Goal: Task Accomplishment & Management: Use online tool/utility

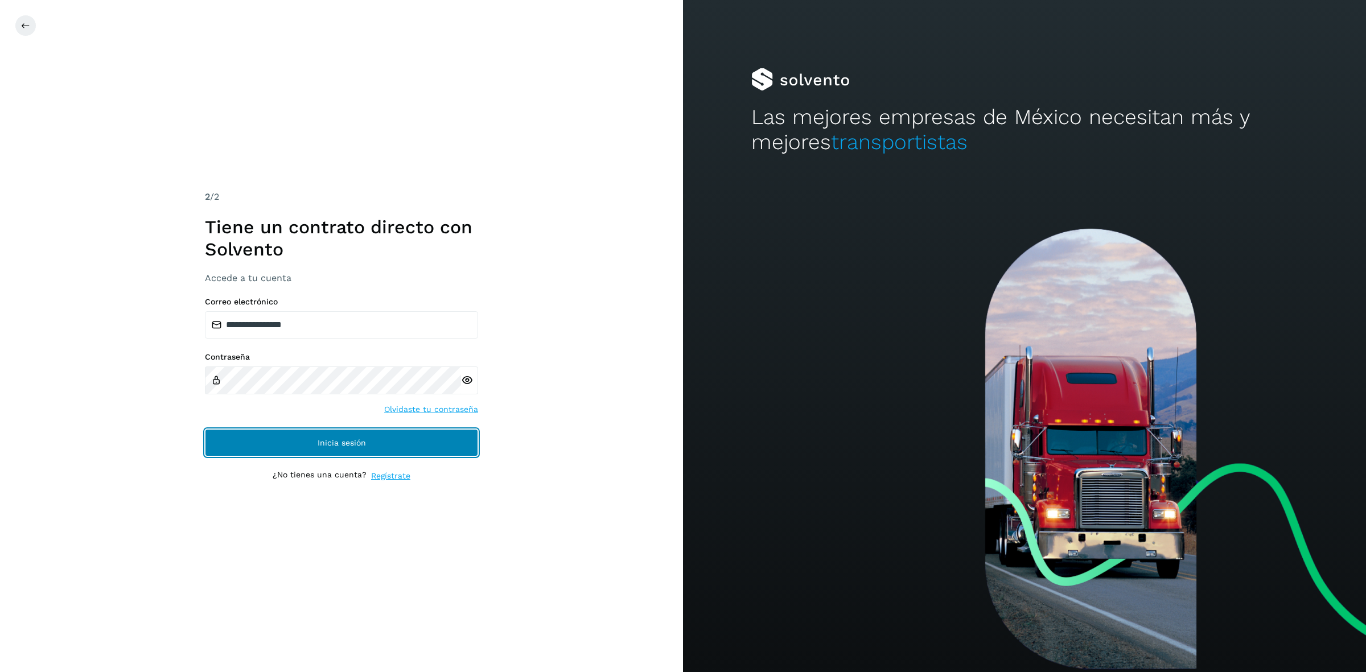
click at [339, 437] on button "Inicia sesión" at bounding box center [341, 442] width 273 height 27
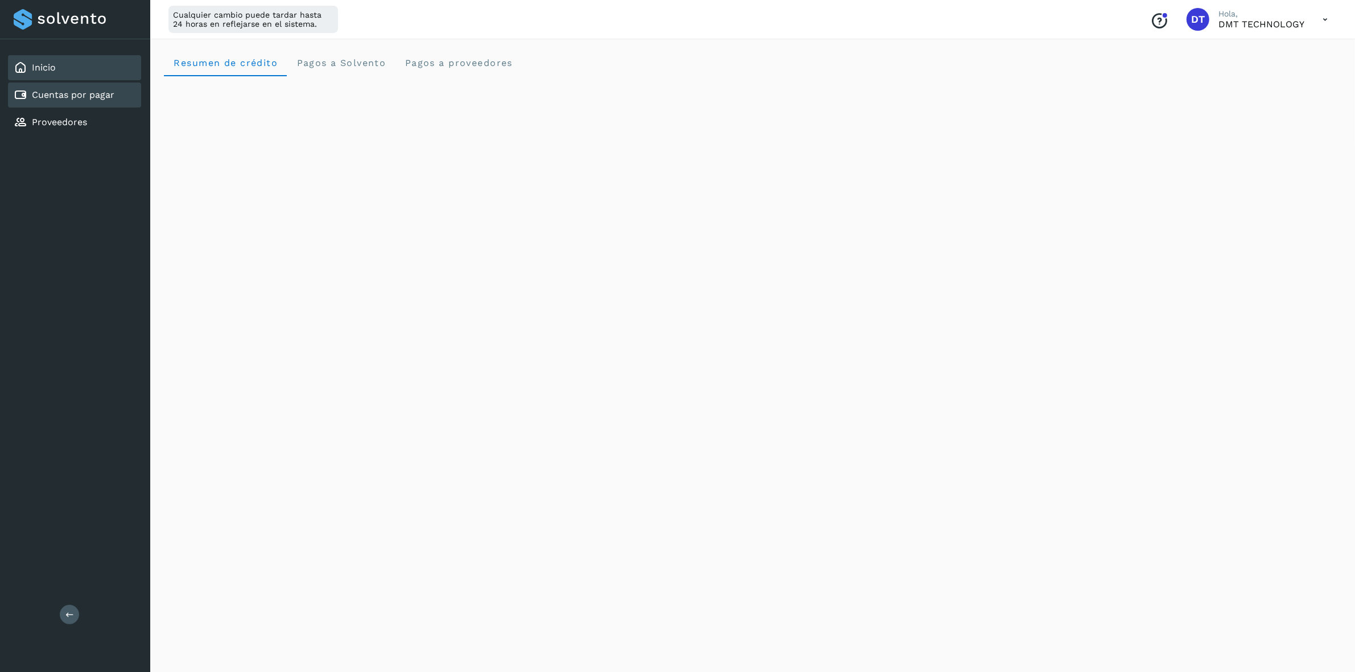
click at [46, 98] on link "Cuentas por pagar" at bounding box center [73, 94] width 83 height 11
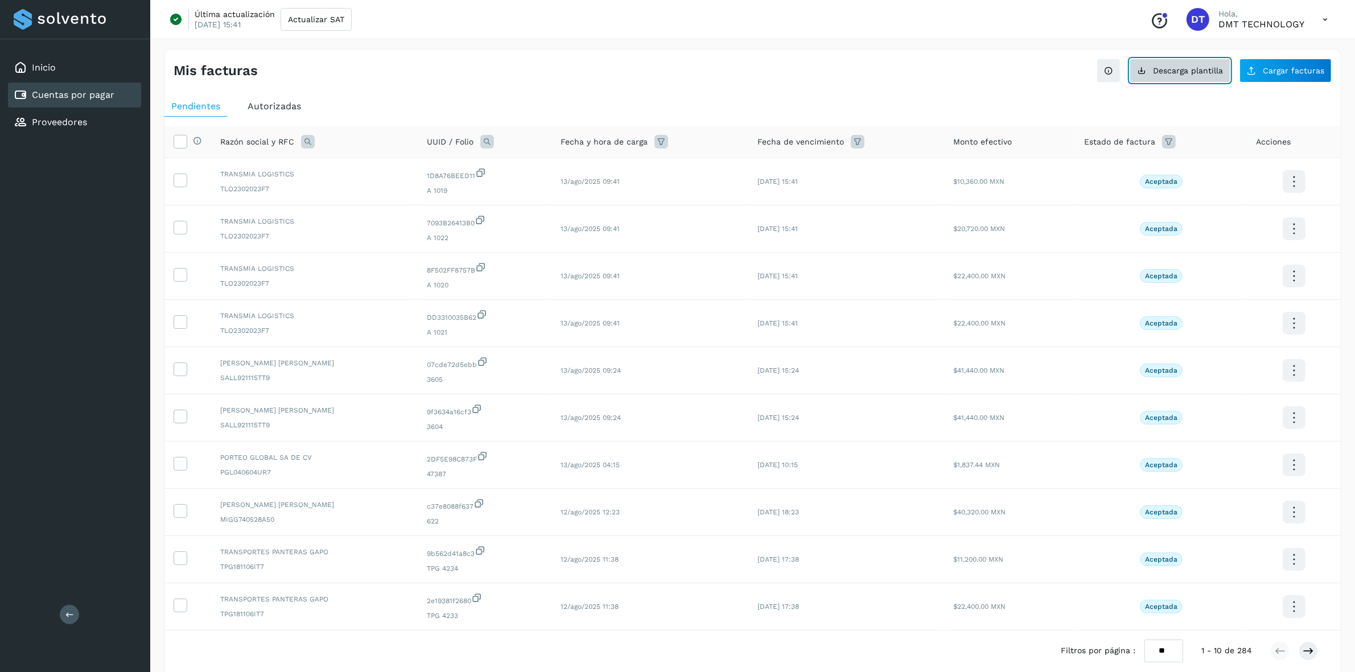
click at [1151, 72] on button "Descarga plantilla" at bounding box center [1180, 71] width 101 height 24
click at [79, 117] on link "Proveedores" at bounding box center [59, 122] width 55 height 11
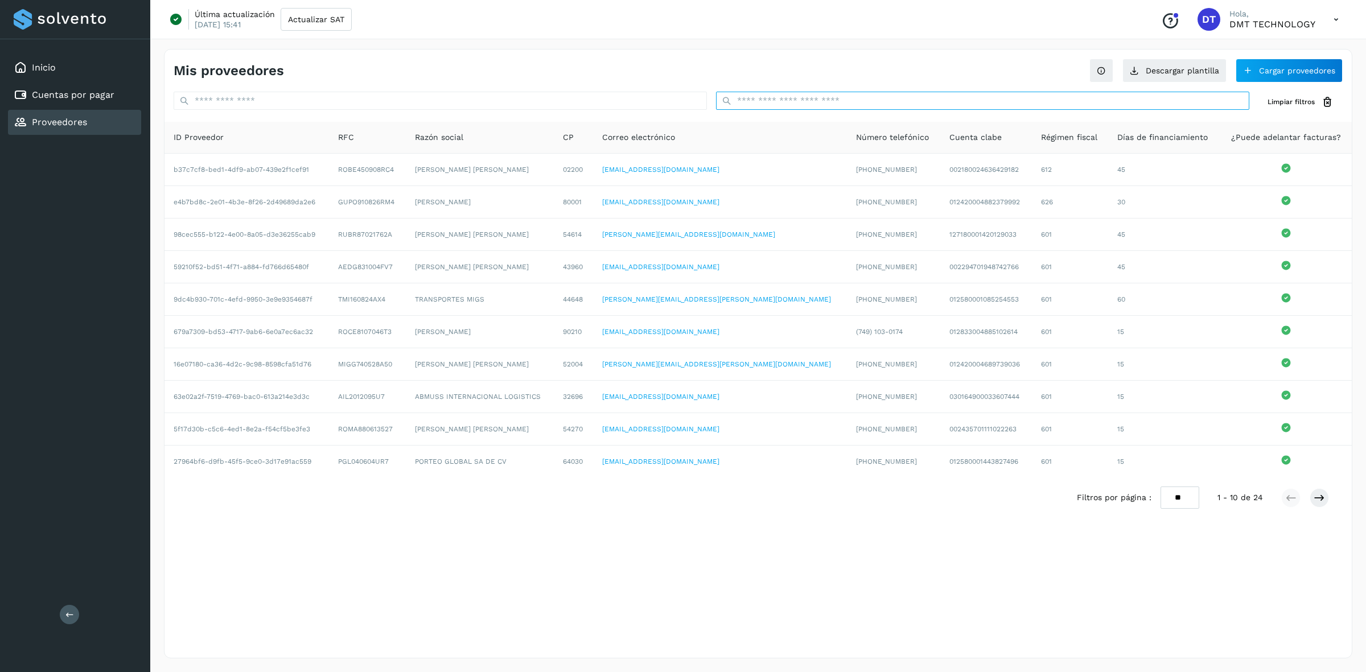
click at [821, 98] on input "text" at bounding box center [982, 101] width 533 height 18
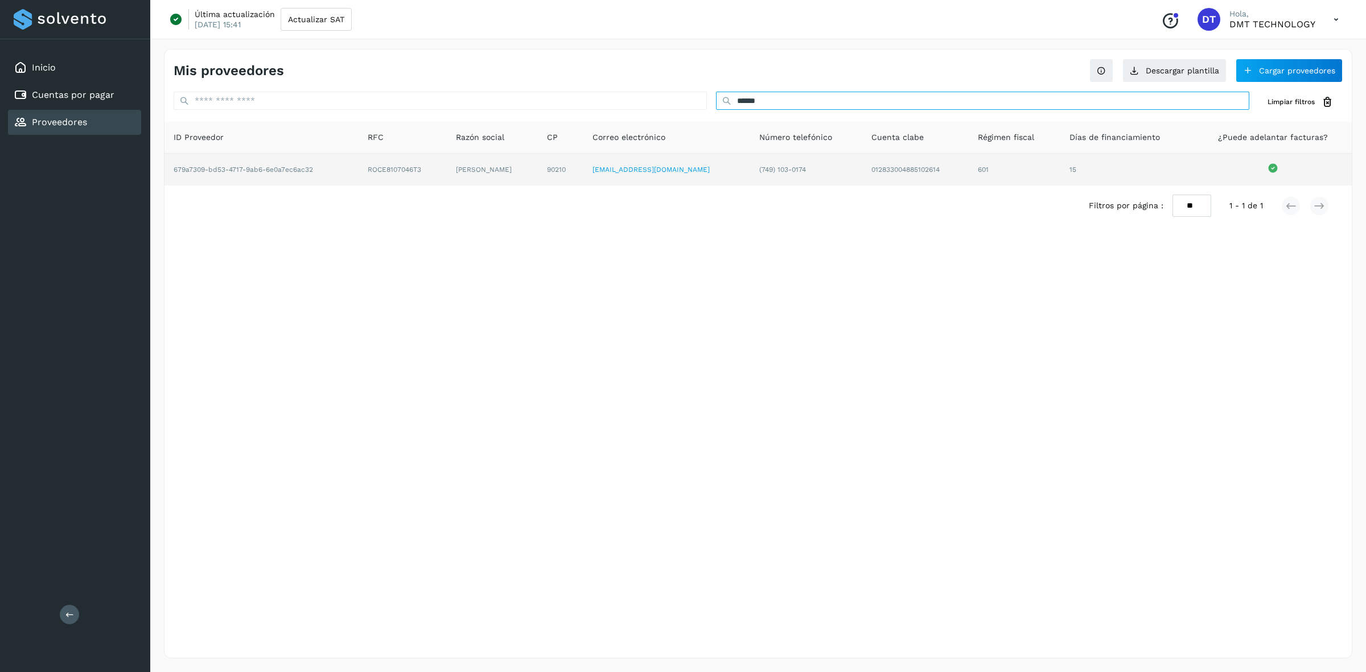
type input "******"
click at [447, 163] on td "ROCE8107046T3" at bounding box center [492, 170] width 91 height 32
copy td "ROCE8107046T3"
click at [538, 166] on td "[PERSON_NAME]" at bounding box center [561, 170] width 46 height 32
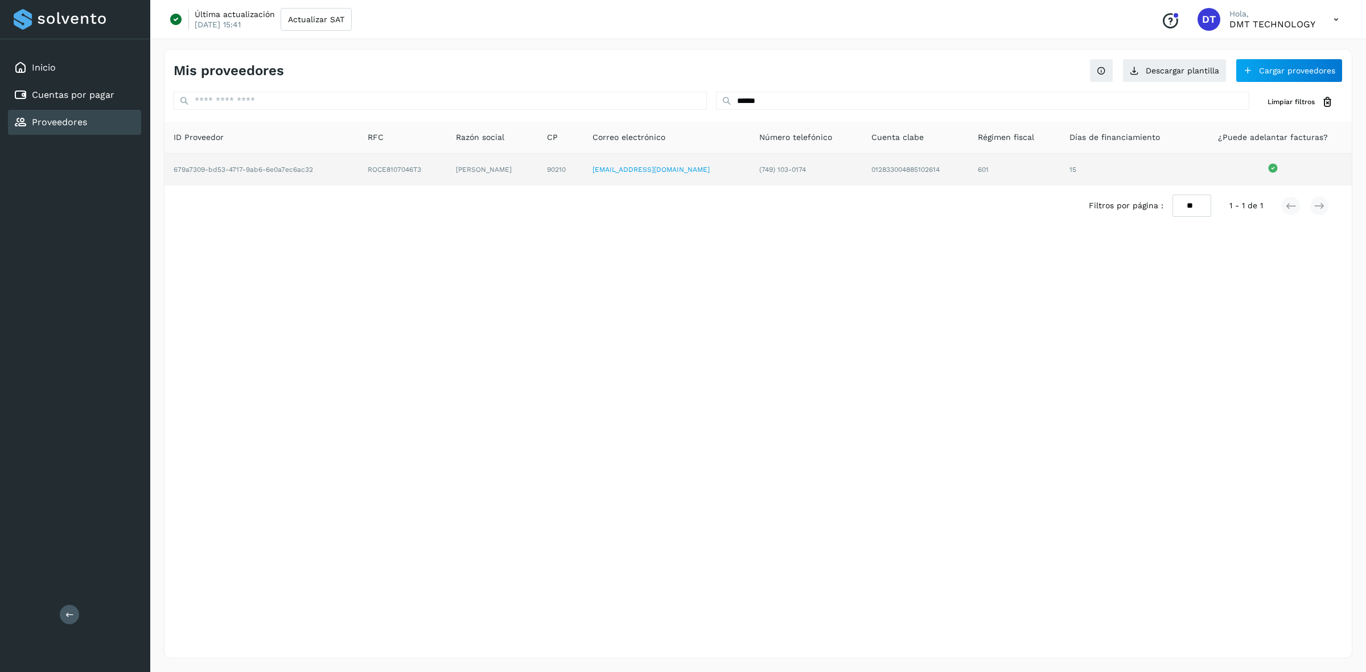
copy td "[PERSON_NAME]"
drag, startPoint x: 456, startPoint y: 166, endPoint x: 539, endPoint y: 168, distance: 82.6
click at [539, 168] on td "[PERSON_NAME]" at bounding box center [561, 170] width 46 height 32
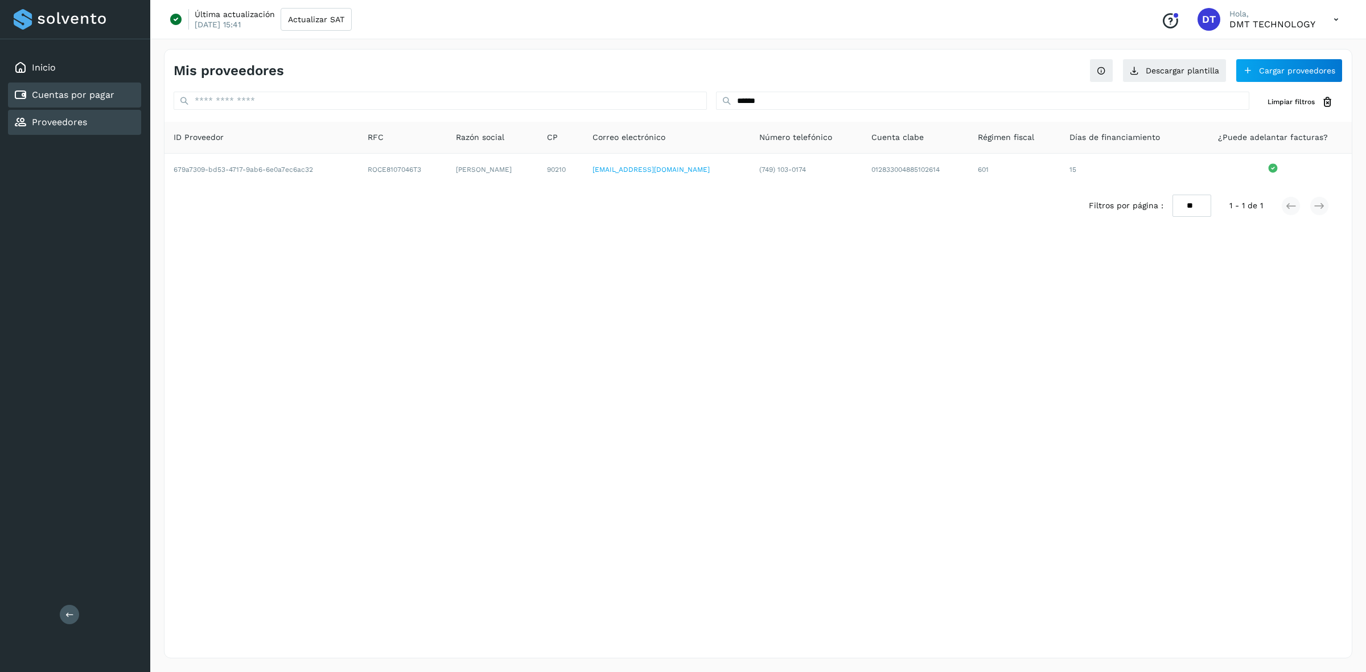
click at [104, 91] on link "Cuentas por pagar" at bounding box center [73, 94] width 83 height 11
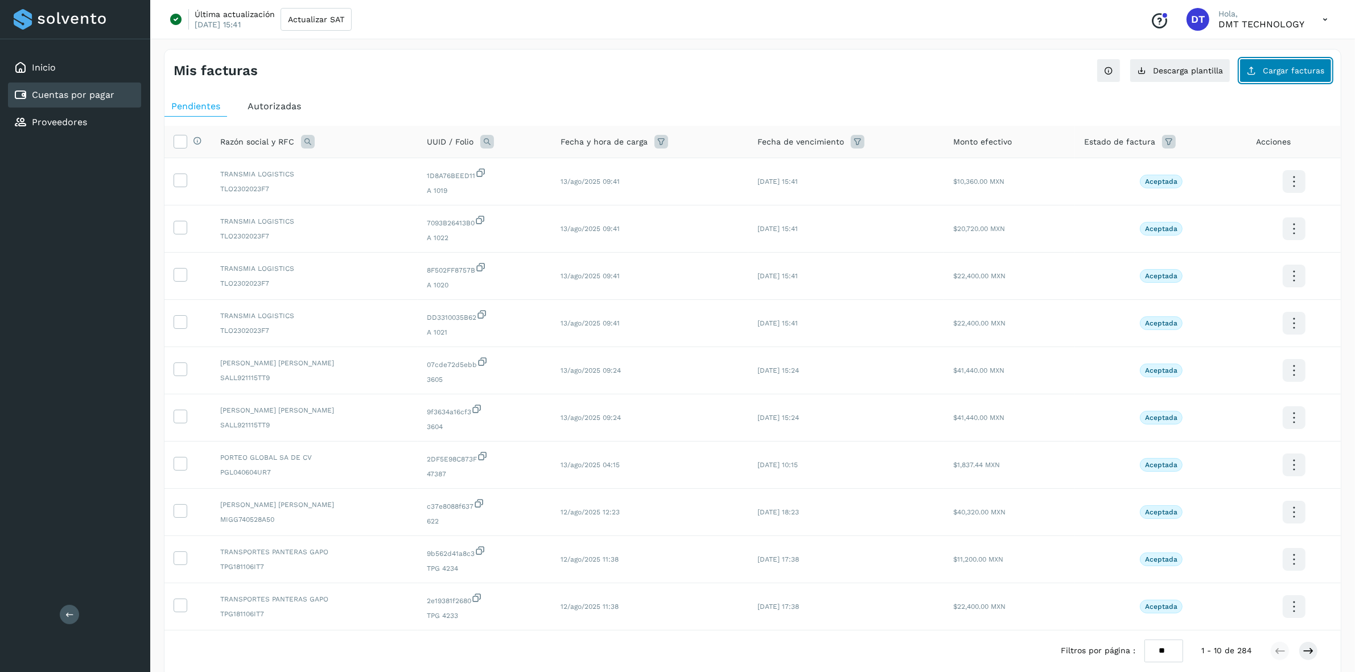
click at [1269, 72] on span "Cargar facturas" at bounding box center [1293, 71] width 61 height 8
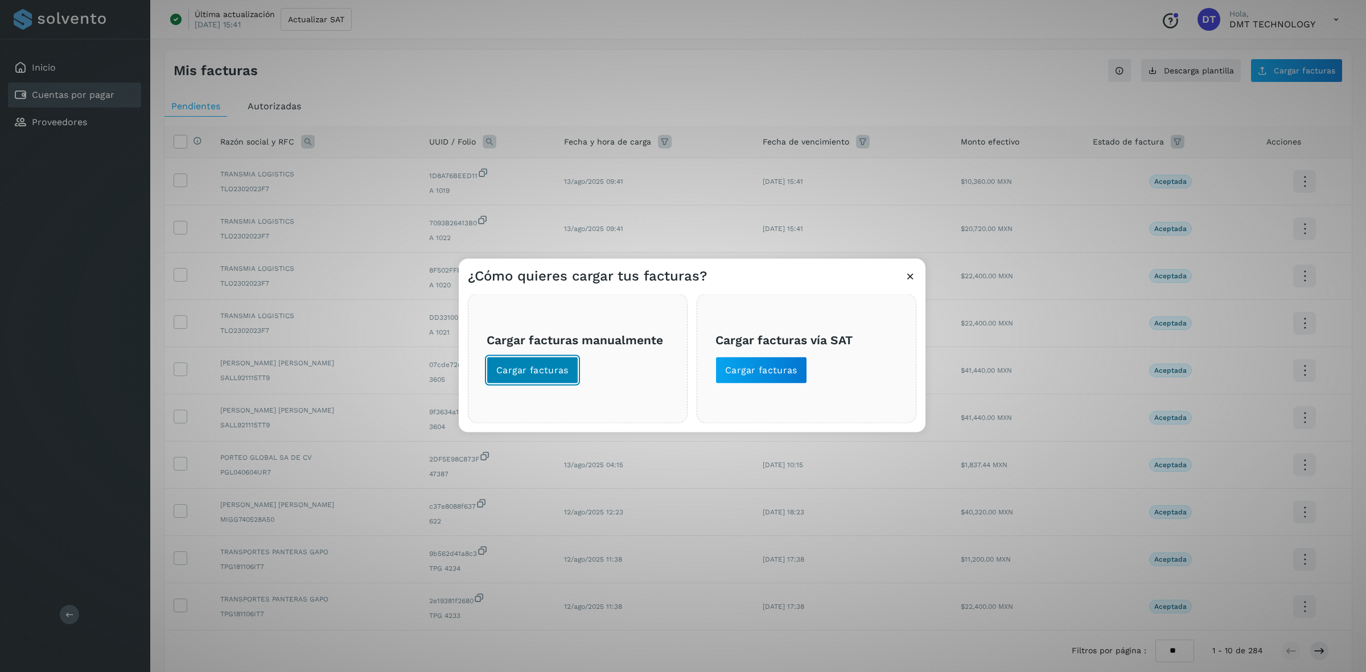
click at [545, 377] on button "Cargar facturas" at bounding box center [533, 369] width 92 height 27
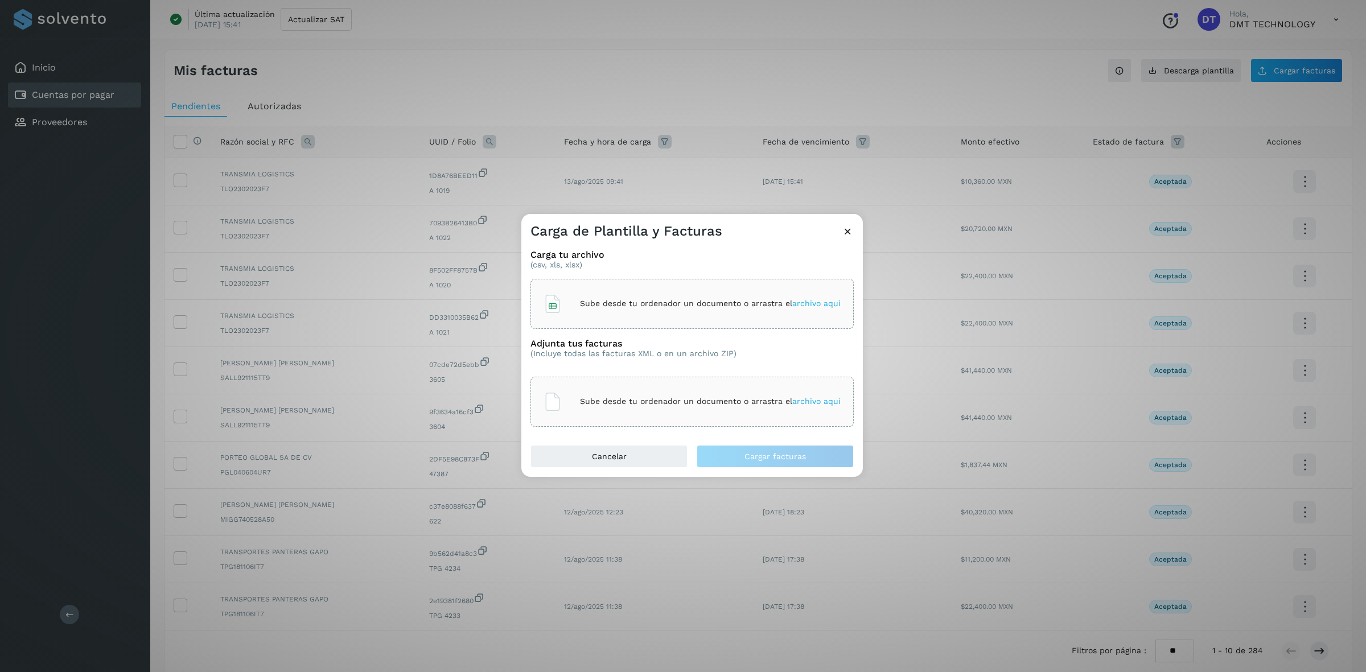
click at [590, 310] on div "Sube desde tu ordenador un documento o arrastra el archivo aquí" at bounding box center [692, 304] width 297 height 31
click at [687, 421] on div "Sube desde tu ordenador un documento o arrastra el archivo aquí" at bounding box center [691, 402] width 323 height 50
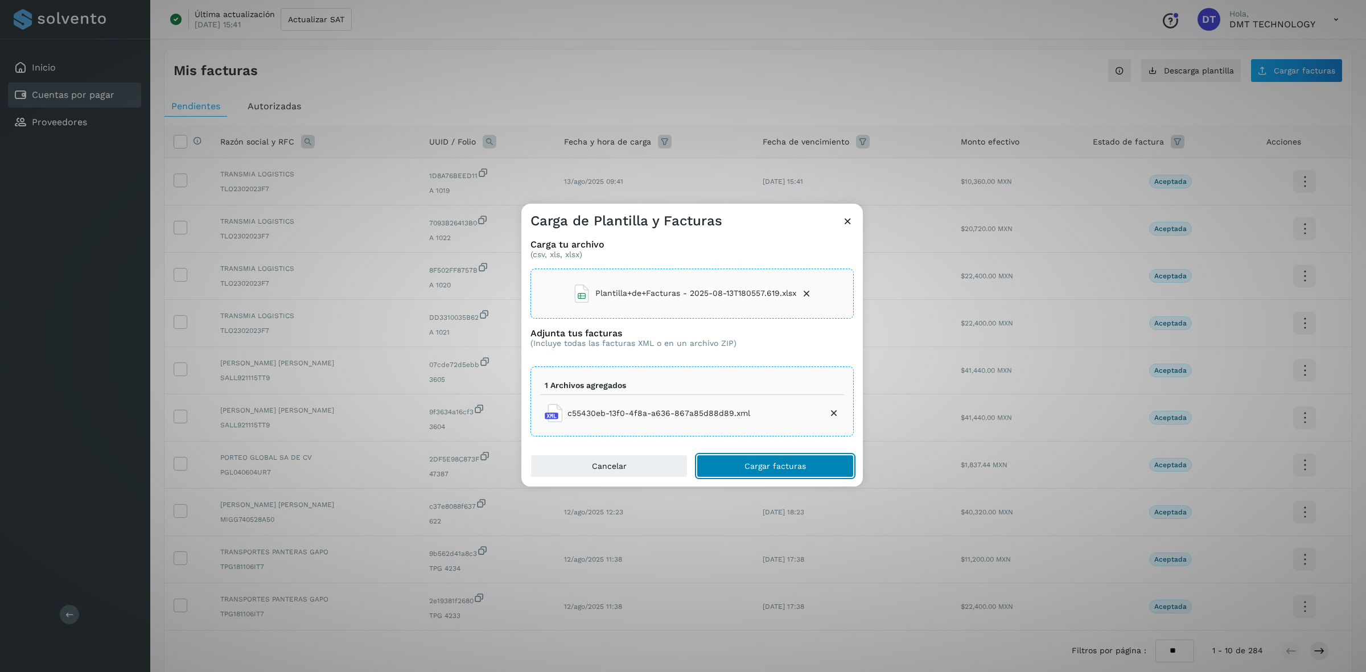
click at [809, 475] on button "Cargar facturas" at bounding box center [775, 466] width 157 height 23
